Goal: Entertainment & Leisure: Consume media (video, audio)

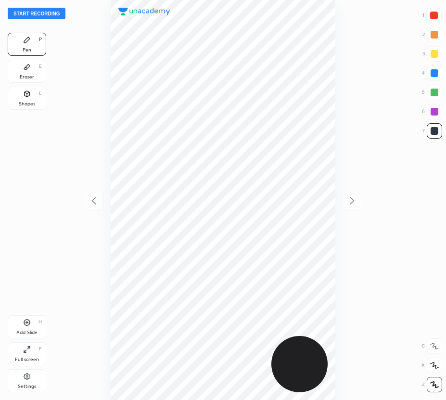
scroll to position [400, 292]
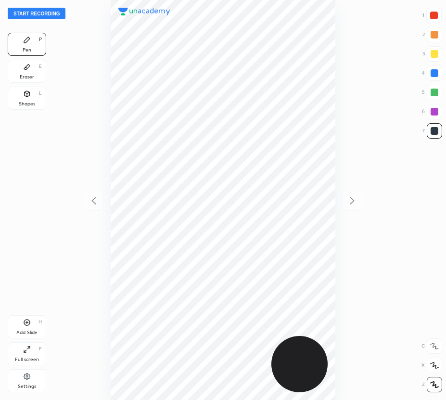
scroll to position [400, 292]
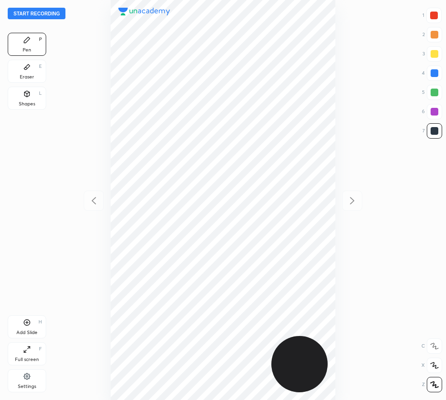
scroll to position [400, 292]
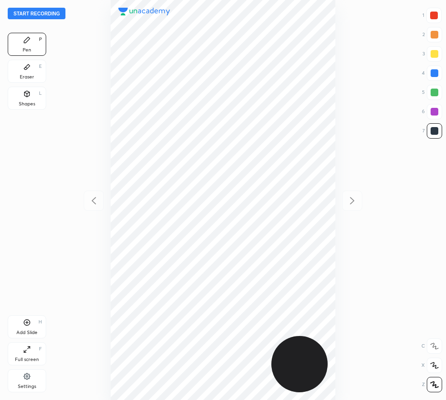
scroll to position [400, 292]
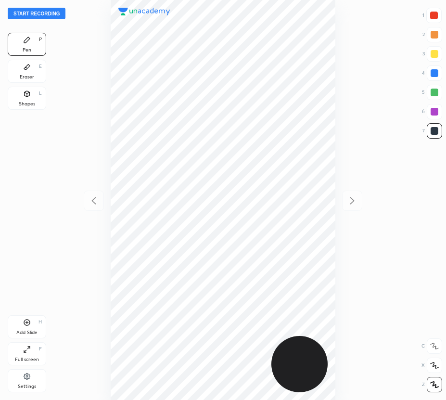
scroll to position [400, 292]
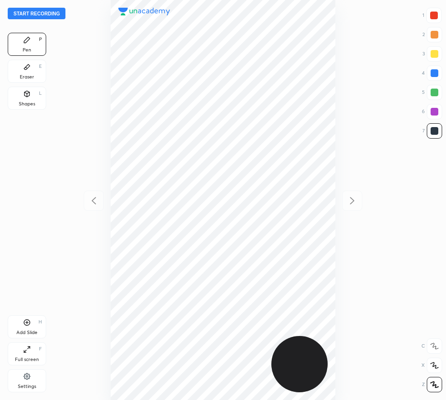
scroll to position [400, 292]
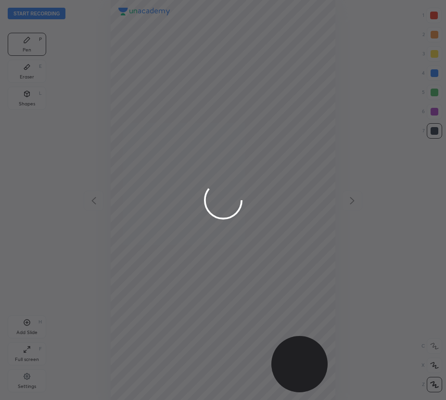
scroll to position [400, 292]
